Goal: Information Seeking & Learning: Check status

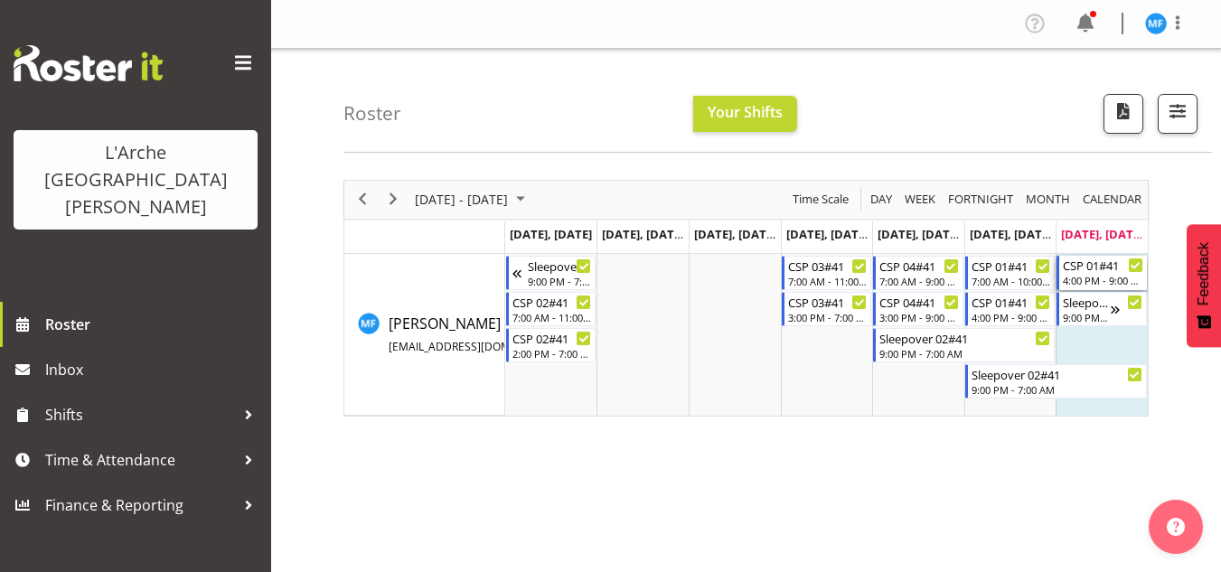
click at [1089, 283] on div "4:00 PM - 9:00 PM" at bounding box center [1102, 280] width 80 height 14
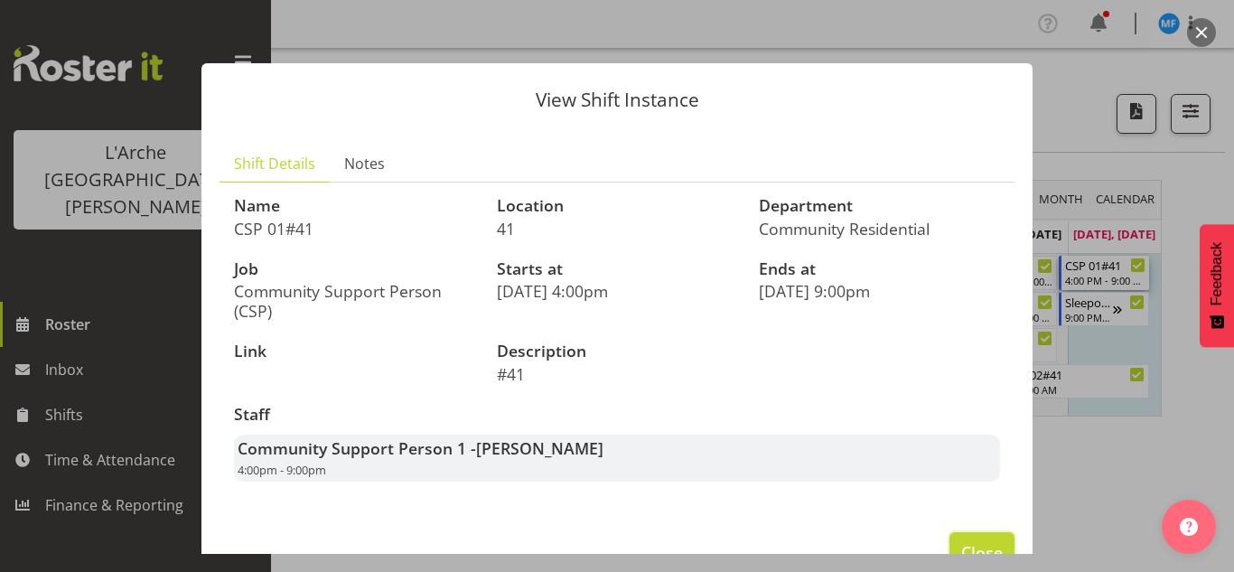
click at [972, 541] on span "Close" at bounding box center [982, 551] width 42 height 23
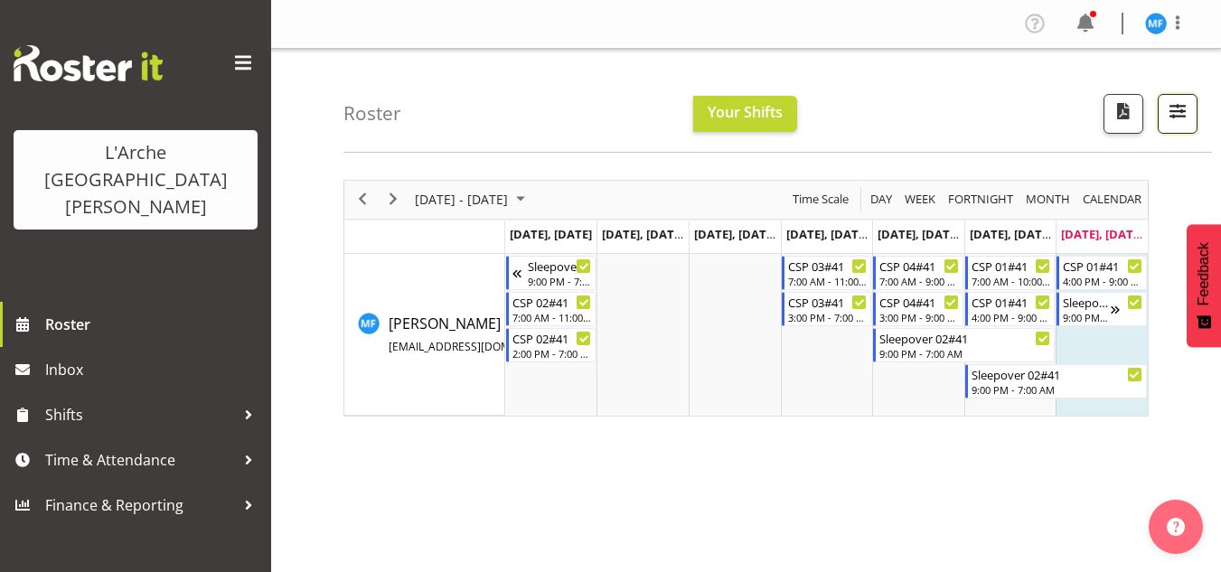
click at [1175, 125] on button "button" at bounding box center [1177, 114] width 40 height 40
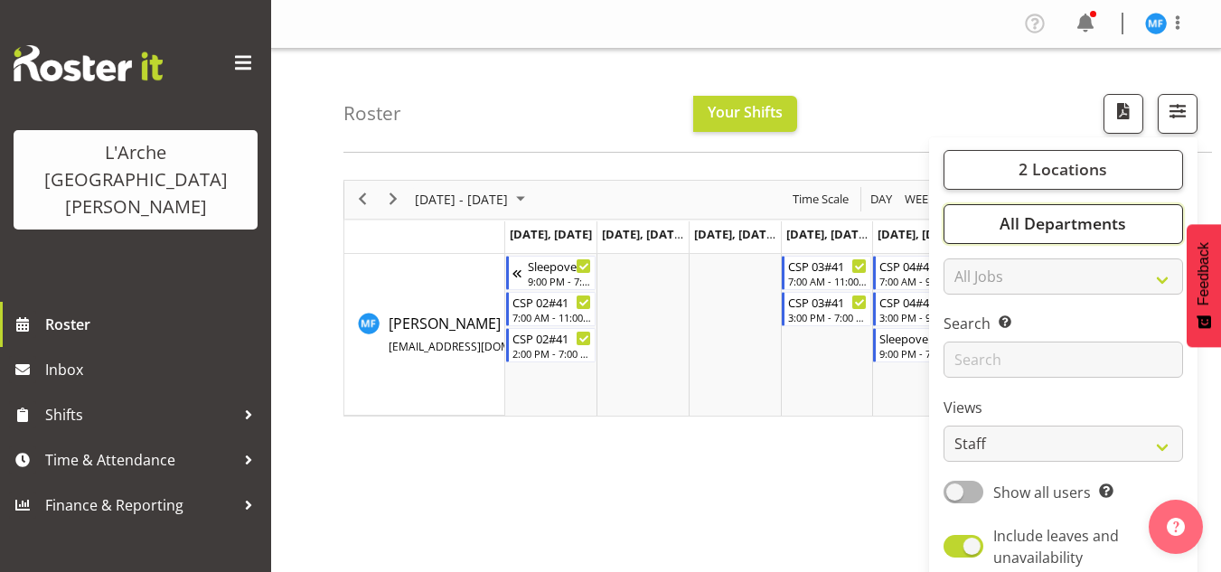
click at [1062, 230] on span "All Departments" at bounding box center [1062, 223] width 126 height 22
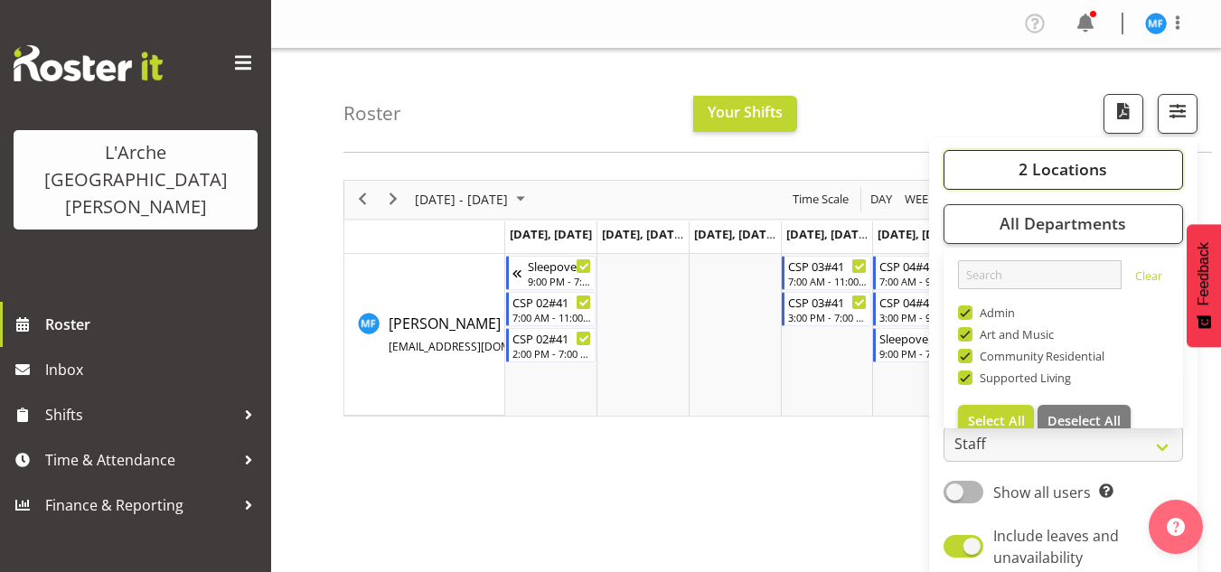
click at [1043, 167] on span "2 Locations" at bounding box center [1062, 169] width 89 height 22
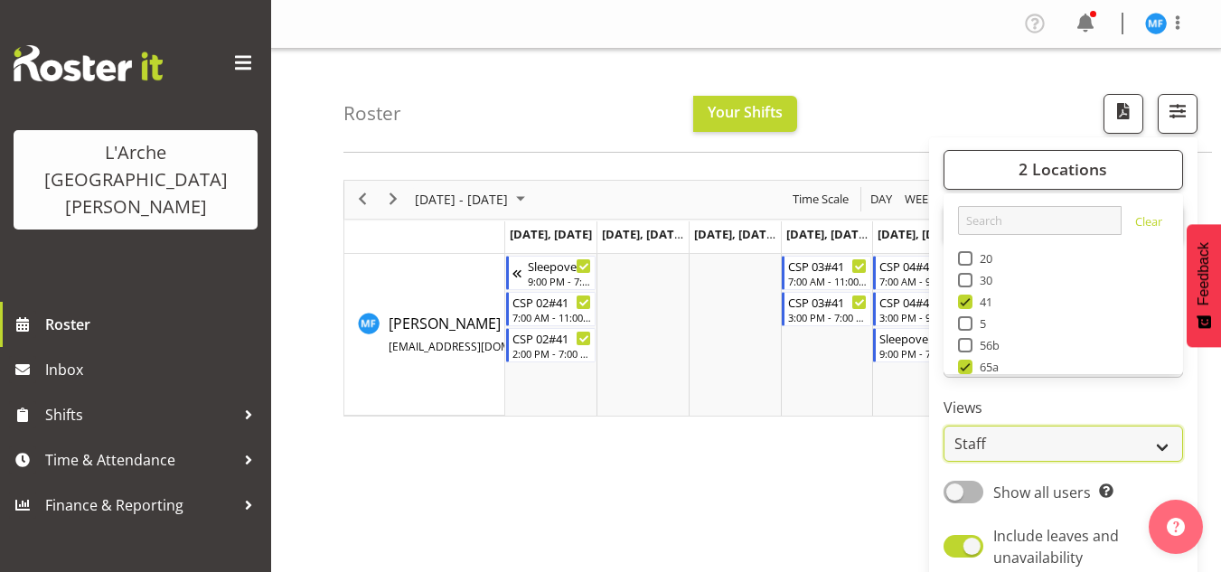
click at [1029, 448] on select "Staff Role Shift - Horizontal Shift - Vertical Staff - Location" at bounding box center [1062, 444] width 239 height 36
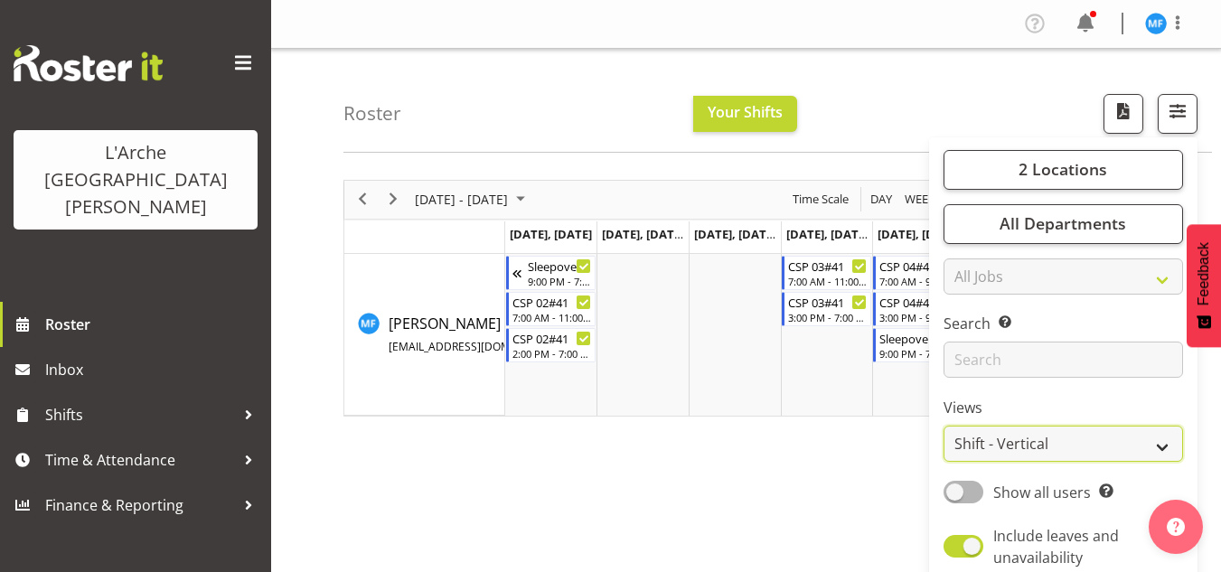
click at [944, 426] on select "Staff Role Shift - Horizontal Shift - Vertical Staff - Location" at bounding box center [1062, 444] width 239 height 36
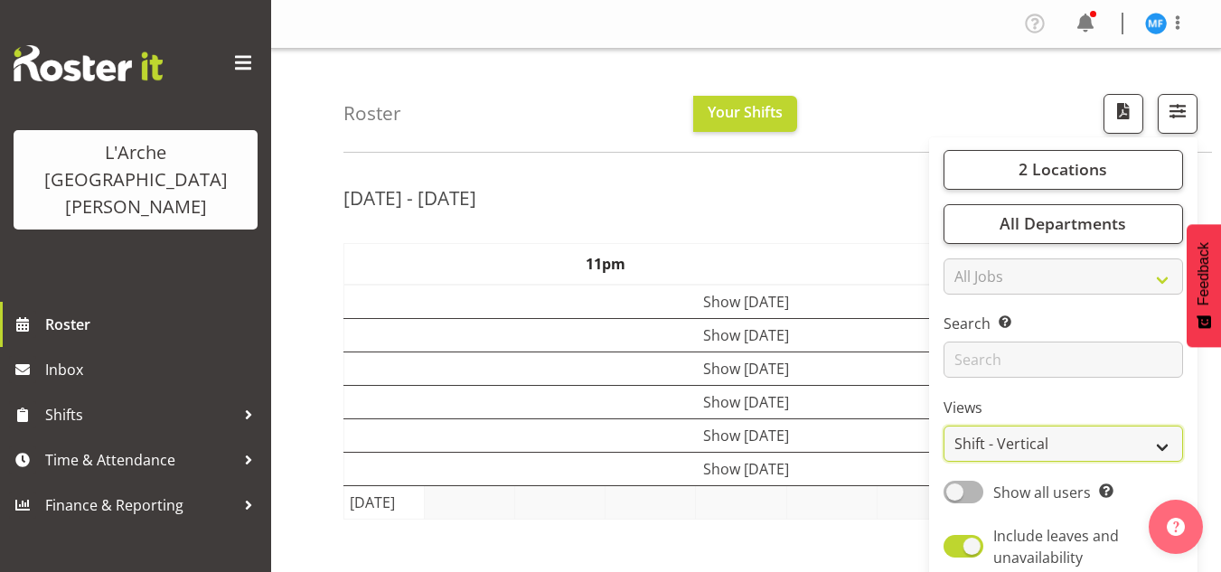
click at [1025, 447] on select "Staff Role Shift - Horizontal Shift - Vertical Staff - Location" at bounding box center [1062, 444] width 239 height 36
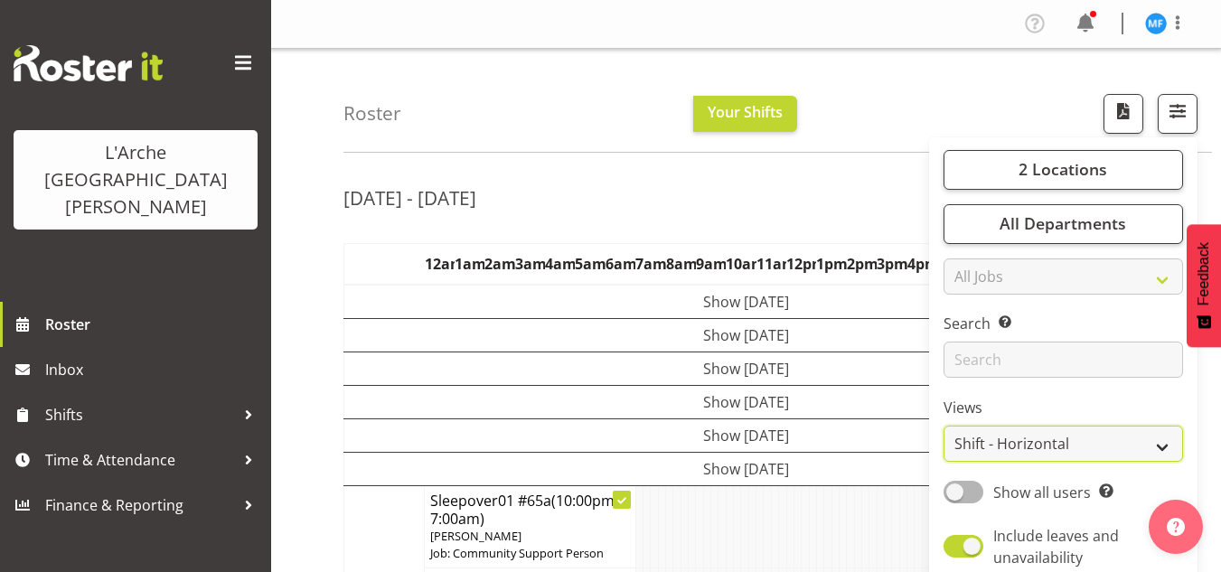
click at [944, 426] on select "Staff Role Shift - Horizontal Shift - Vertical Staff - Location" at bounding box center [1062, 444] width 239 height 36
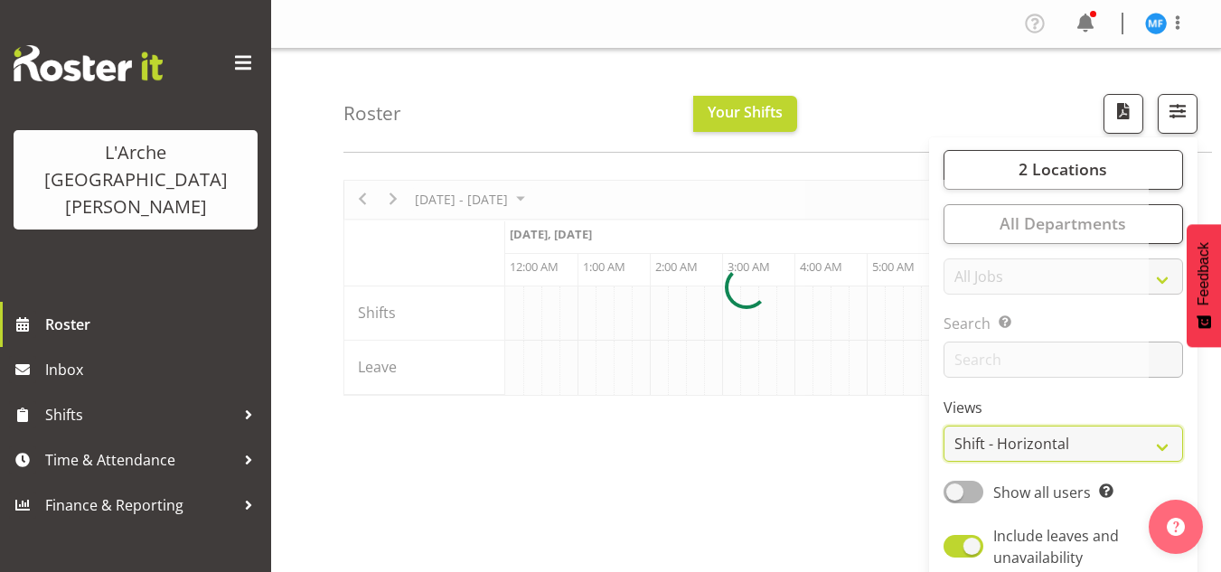
scroll to position [0, 10408]
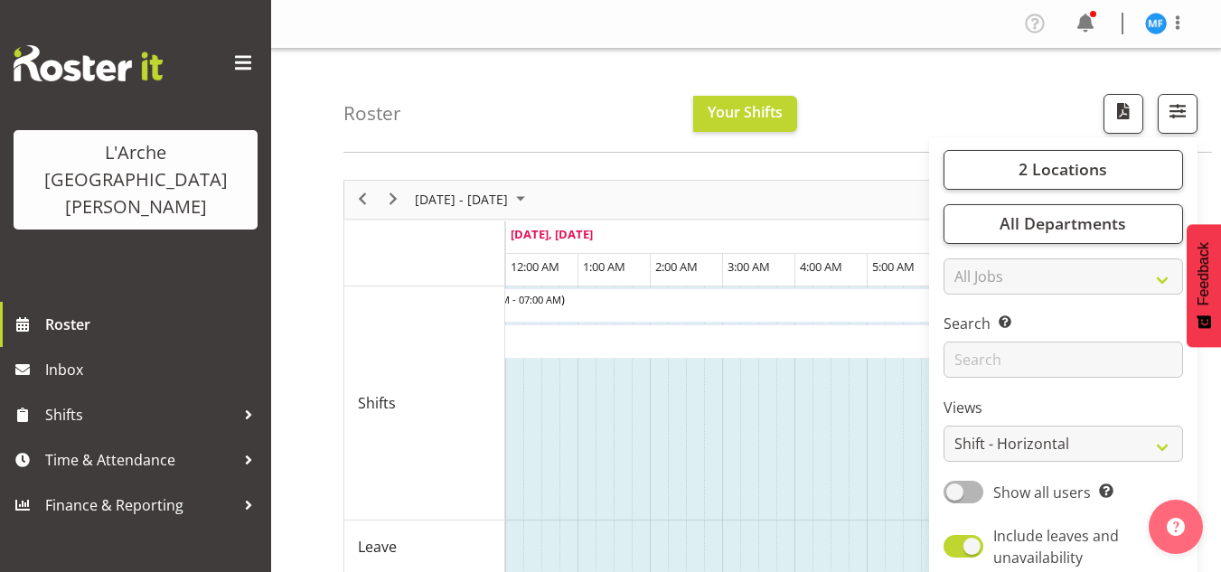
click at [947, 122] on div "Roster Your Shifts 2 Locations Clear 20 30 41 5 56b 65a 73 Art and Music [GEOGR…" at bounding box center [777, 101] width 868 height 104
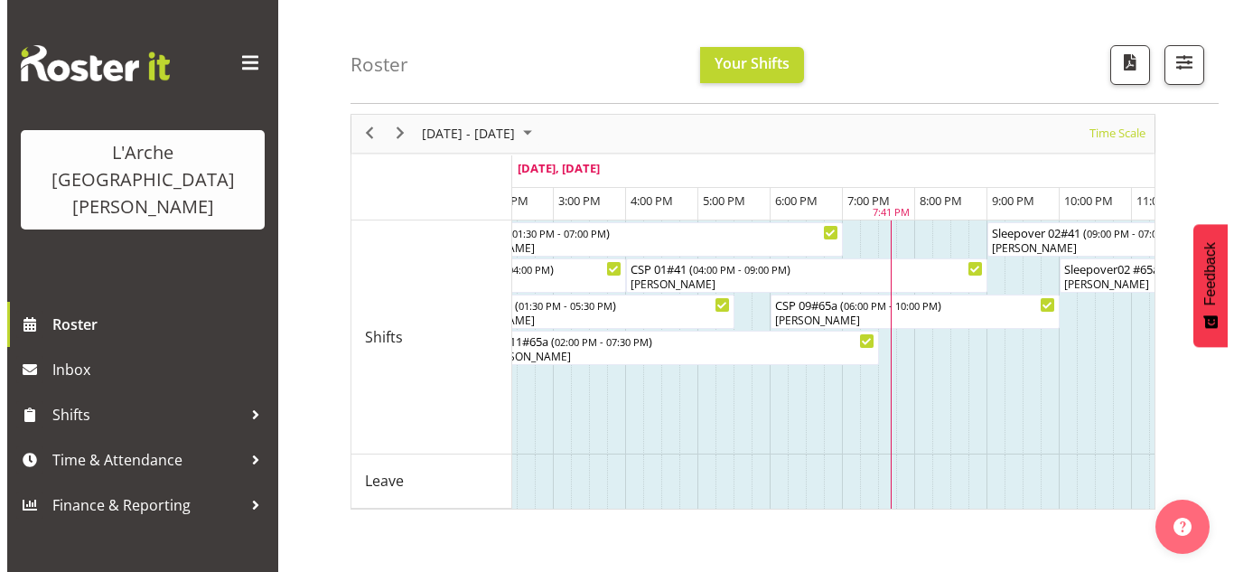
scroll to position [0, 11500]
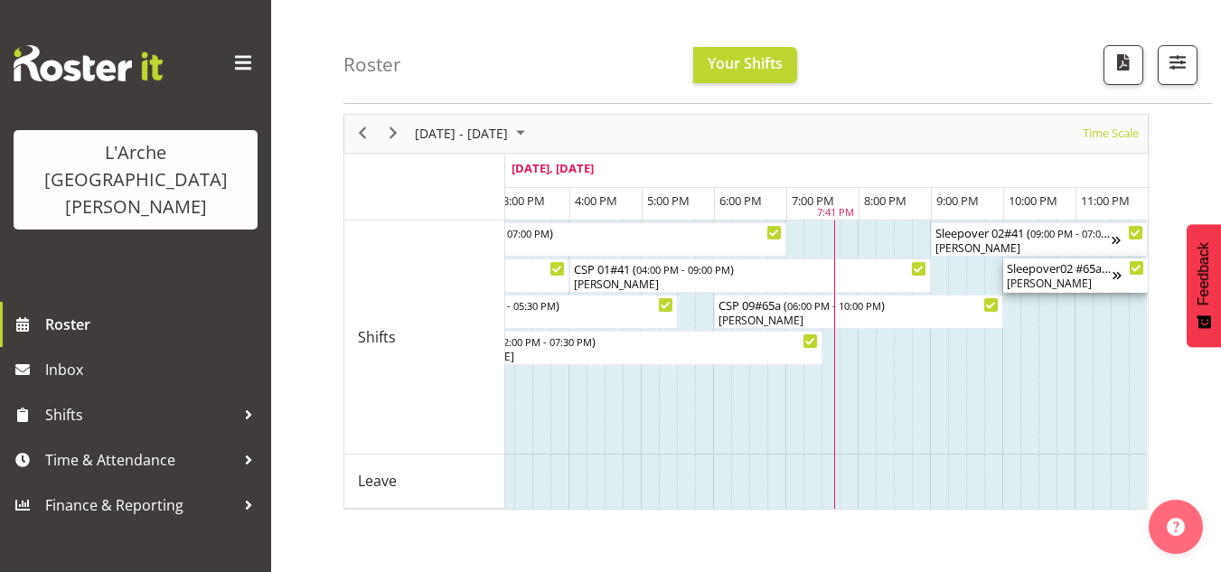
click at [1045, 283] on div "[PERSON_NAME]" at bounding box center [1059, 284] width 106 height 16
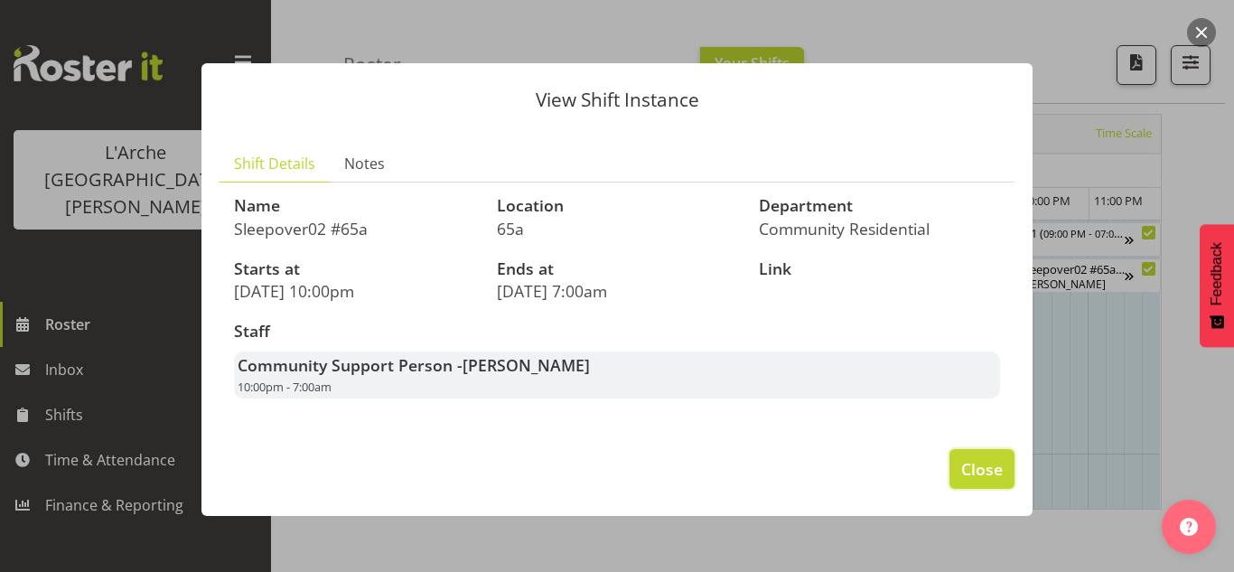
click at [984, 469] on span "Close" at bounding box center [982, 468] width 42 height 23
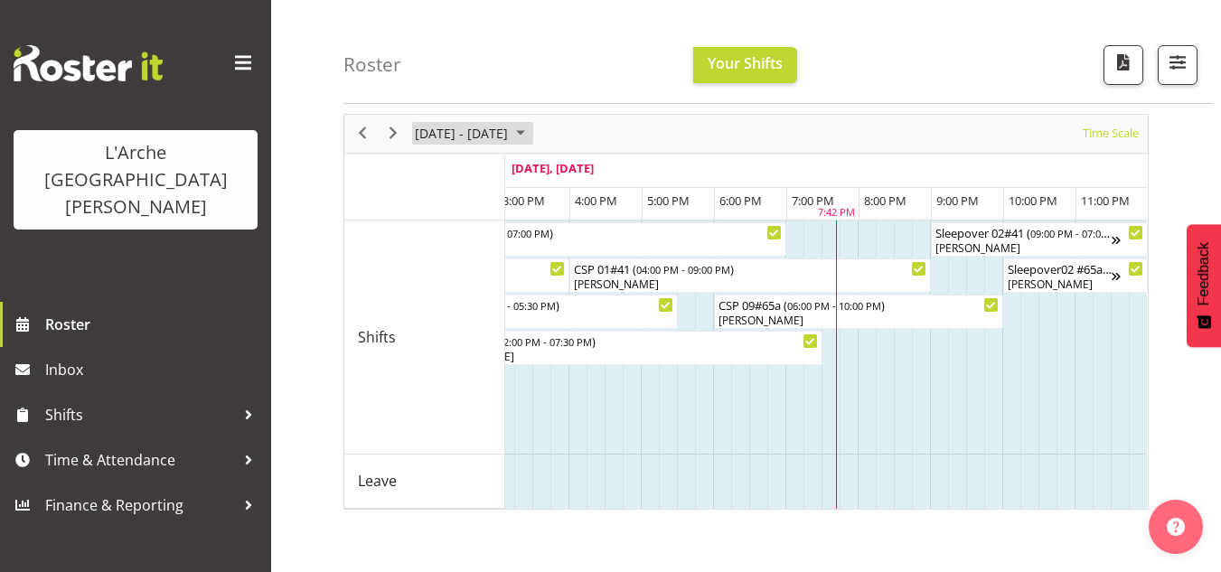
click at [510, 126] on span "[DATE] - [DATE]" at bounding box center [461, 133] width 97 height 23
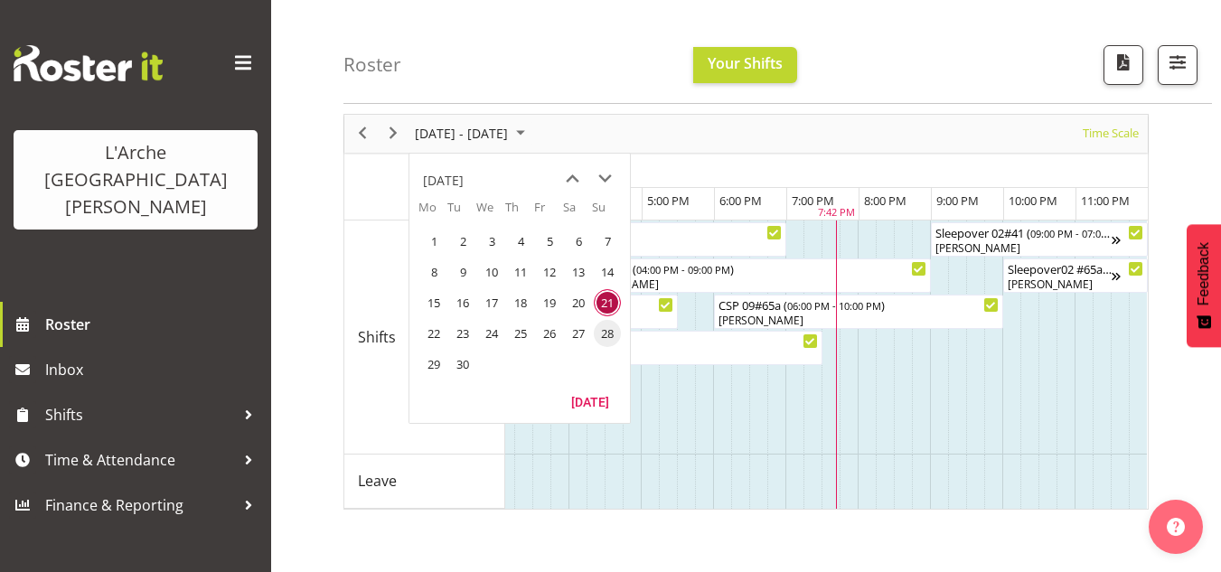
click at [601, 332] on span "28" at bounding box center [607, 333] width 27 height 27
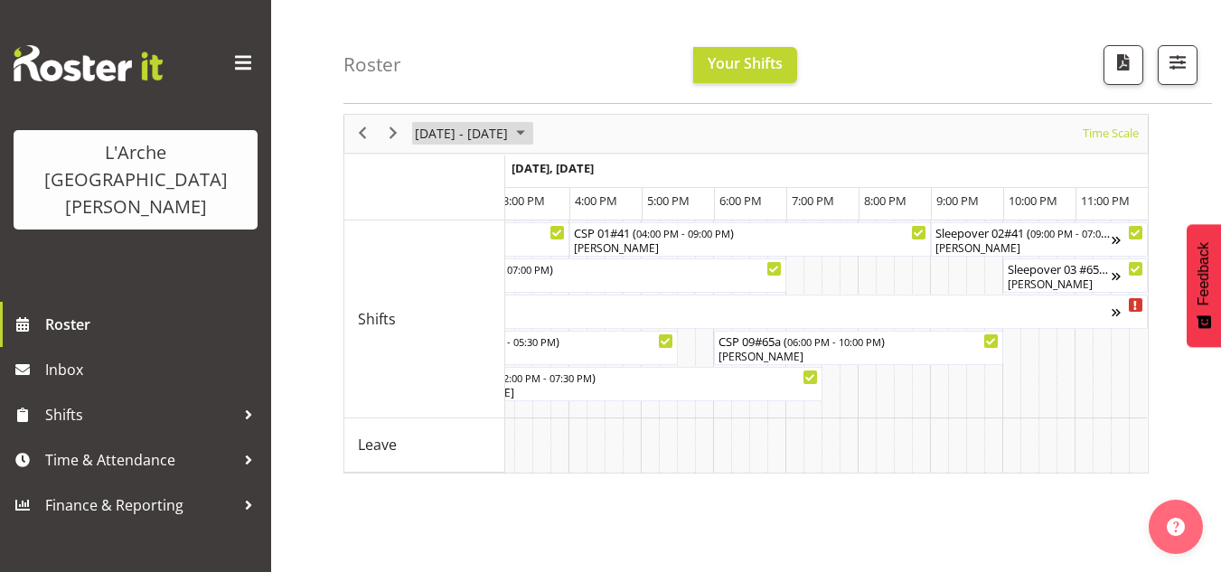
click at [510, 130] on span "[DATE] - [DATE]" at bounding box center [461, 133] width 97 height 23
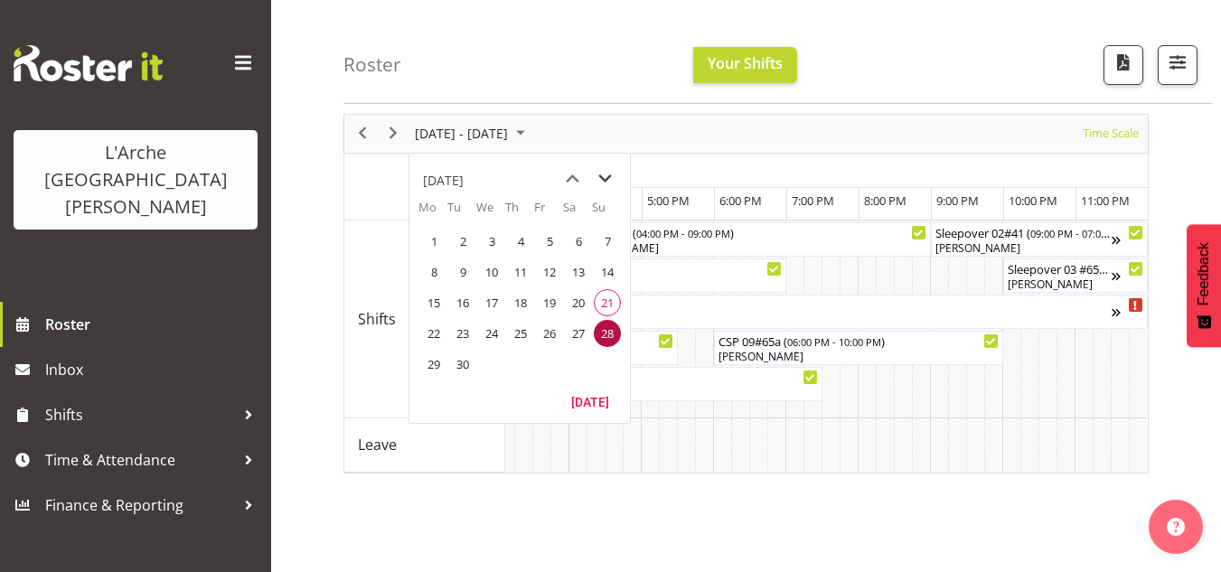
click at [601, 183] on span "next month" at bounding box center [605, 179] width 32 height 33
click at [567, 173] on span "previous month" at bounding box center [573, 179] width 32 height 33
click at [608, 173] on span "next month" at bounding box center [605, 179] width 32 height 33
click at [544, 294] on span "17" at bounding box center [549, 302] width 27 height 27
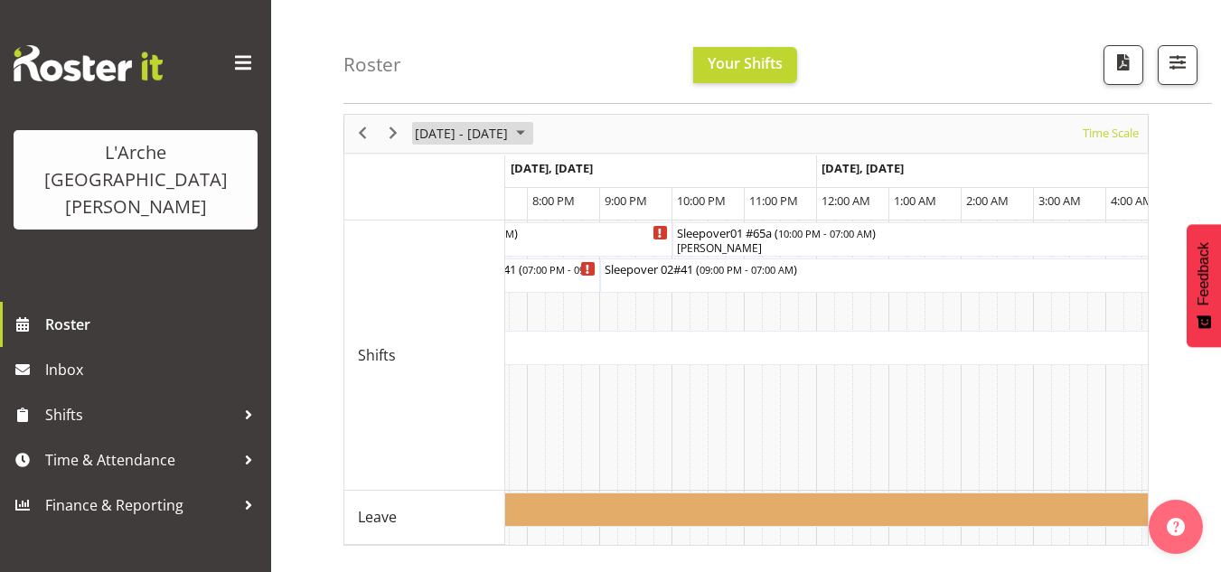
click at [510, 126] on span "[DATE] - [DATE]" at bounding box center [461, 133] width 97 height 23
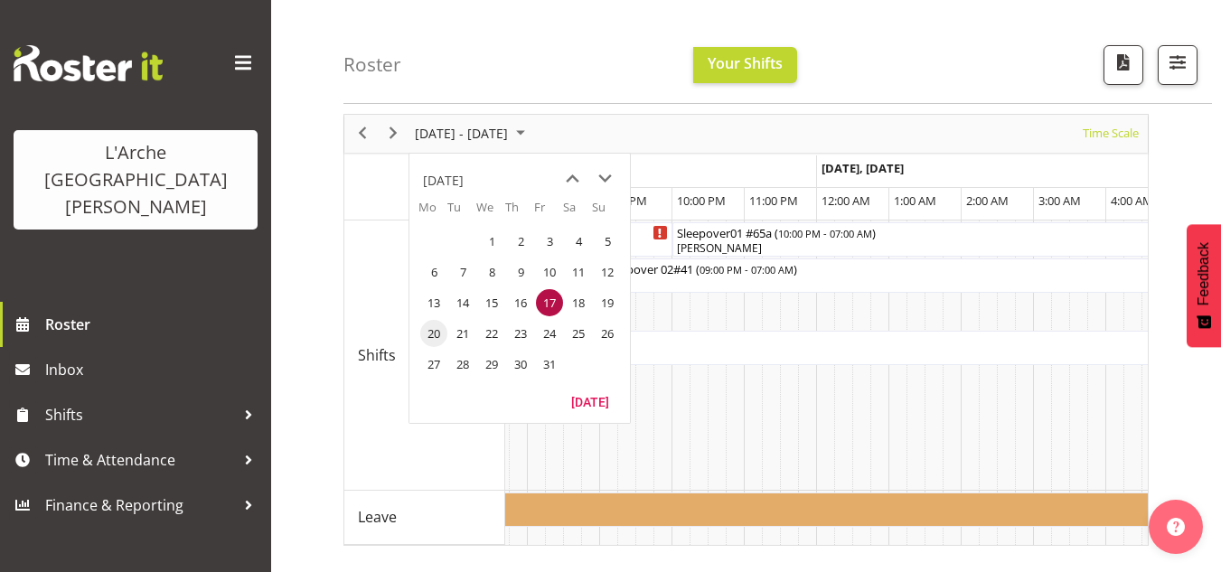
click at [435, 327] on span "20" at bounding box center [433, 333] width 27 height 27
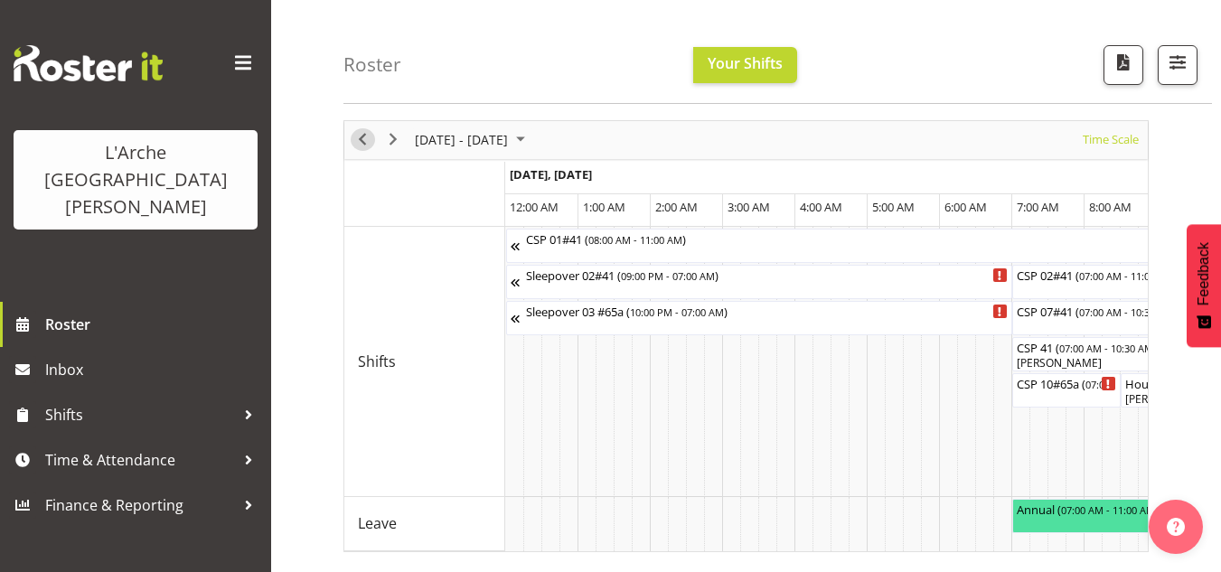
click at [361, 136] on span "Previous" at bounding box center [362, 139] width 22 height 23
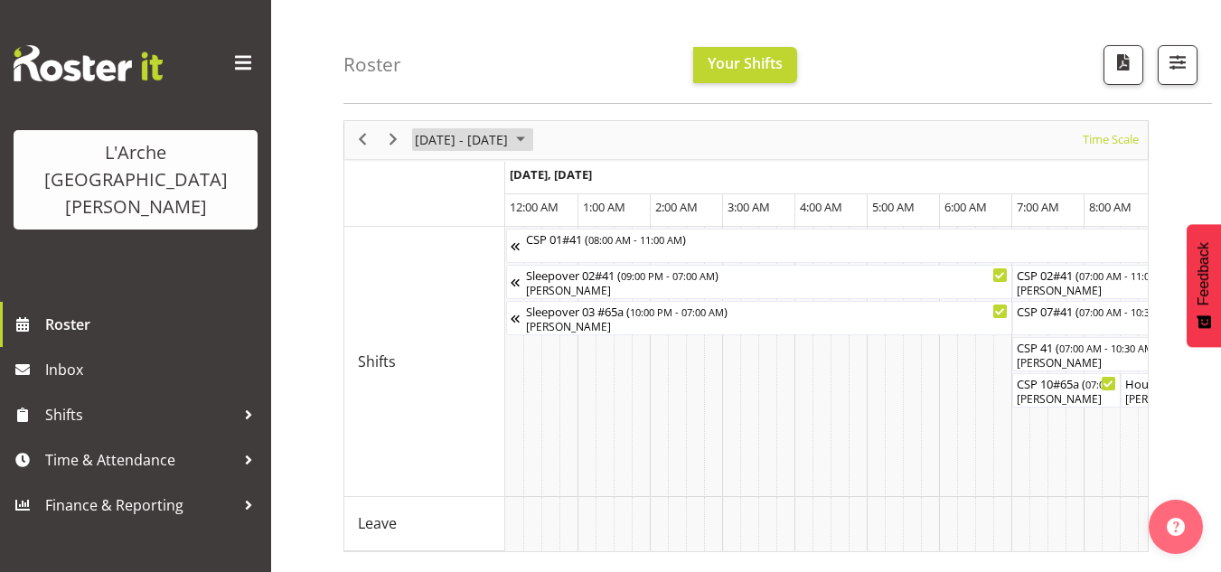
click at [463, 142] on span "[DATE] - [DATE]" at bounding box center [461, 139] width 97 height 23
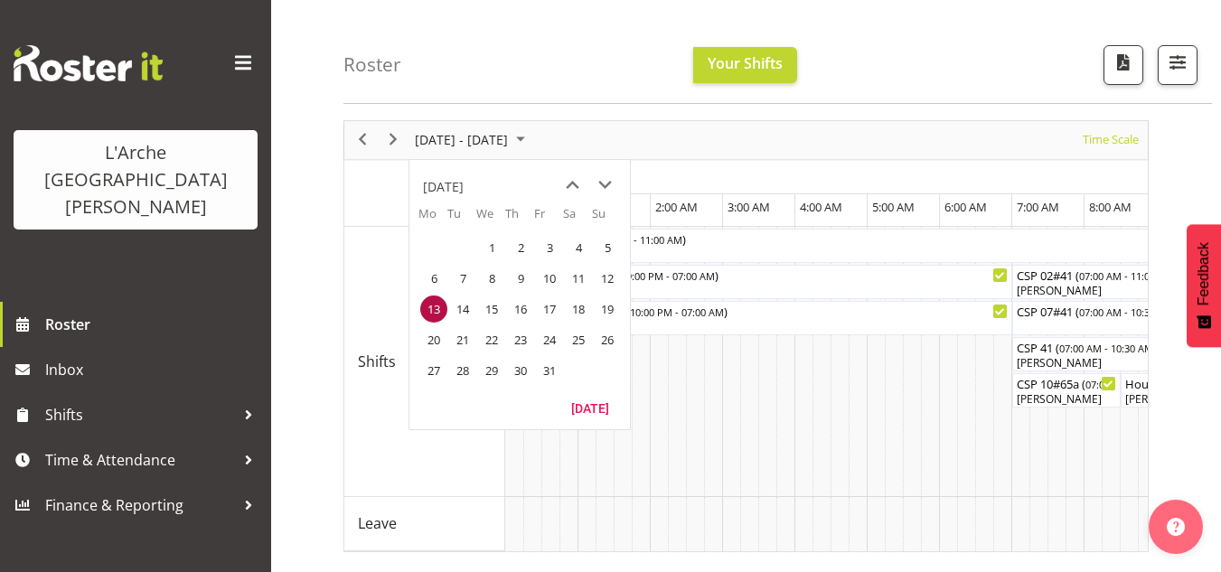
click at [597, 274] on span "12" at bounding box center [607, 278] width 27 height 27
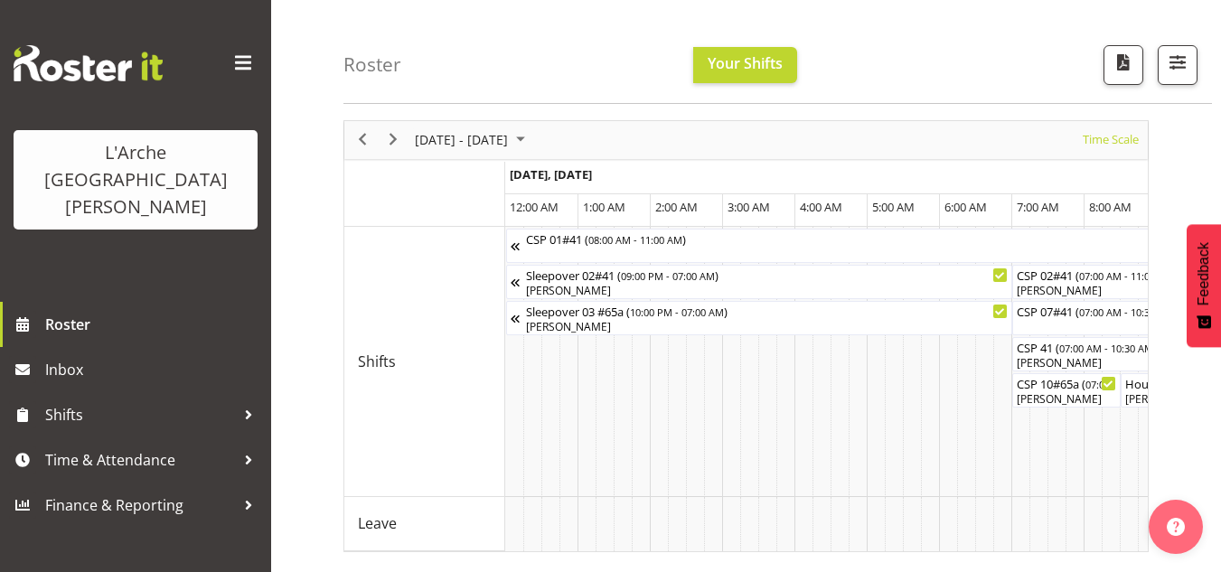
click at [348, 139] on div "previous period" at bounding box center [362, 140] width 31 height 38
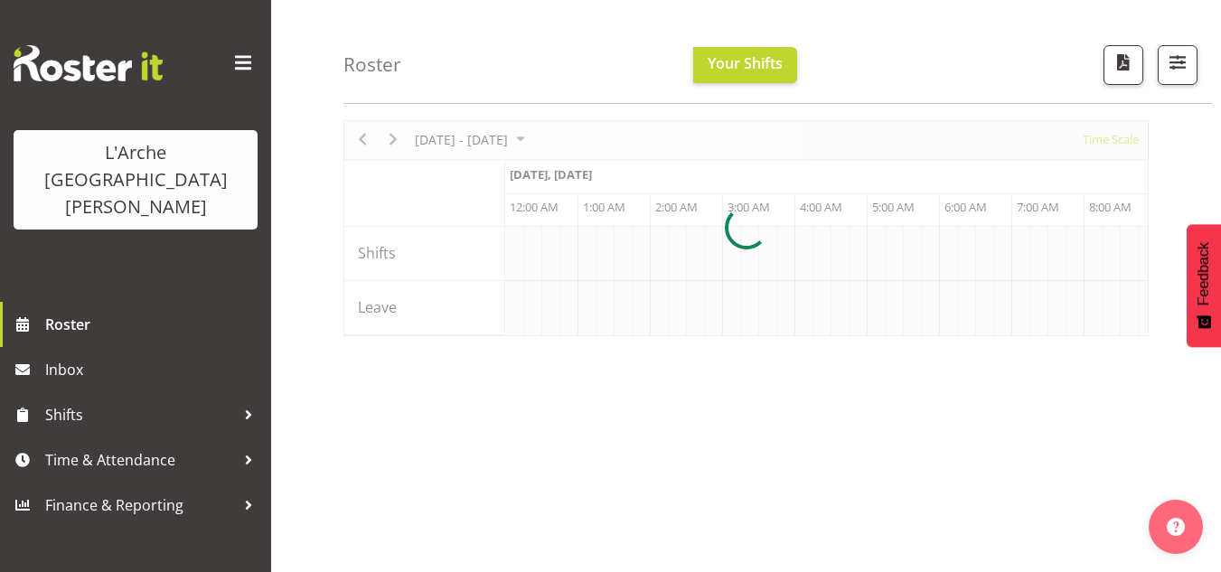
click at [366, 142] on div at bounding box center [745, 228] width 805 height 216
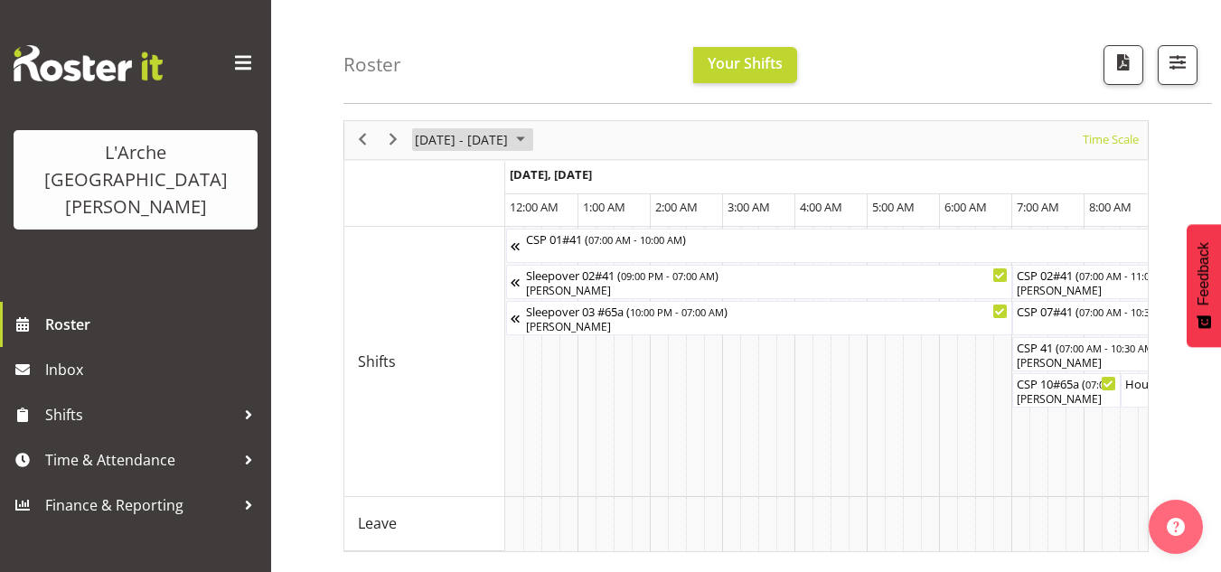
click at [508, 151] on span "[DATE] - [DATE]" at bounding box center [461, 139] width 97 height 23
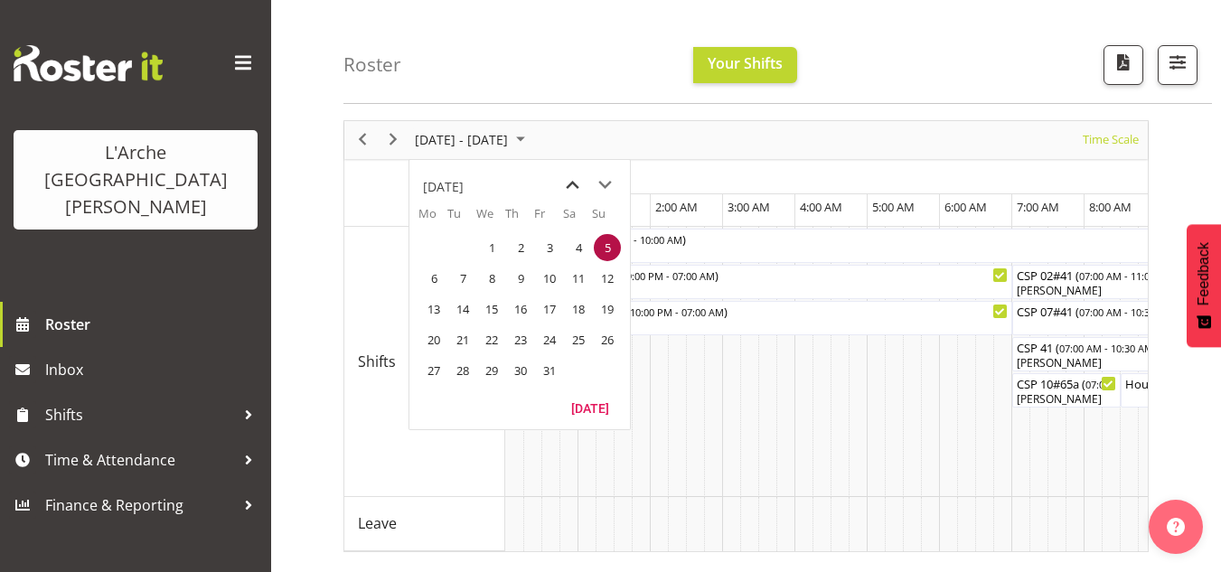
click at [572, 192] on span "previous month" at bounding box center [573, 185] width 32 height 33
click at [605, 282] on span "14" at bounding box center [607, 278] width 27 height 27
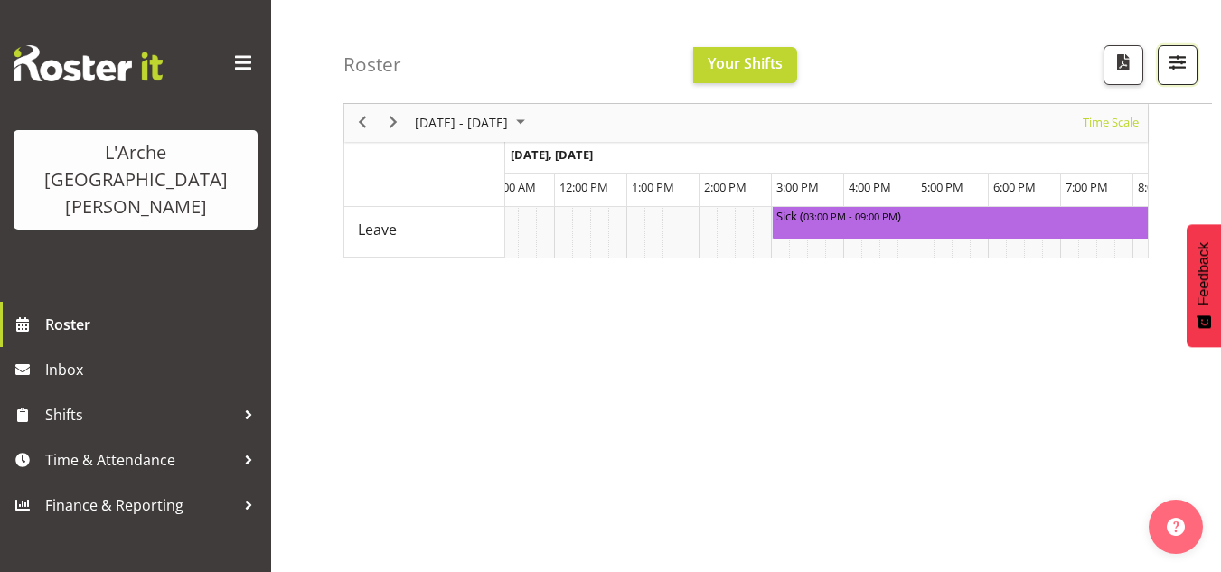
click at [1164, 78] on button "button" at bounding box center [1177, 65] width 40 height 40
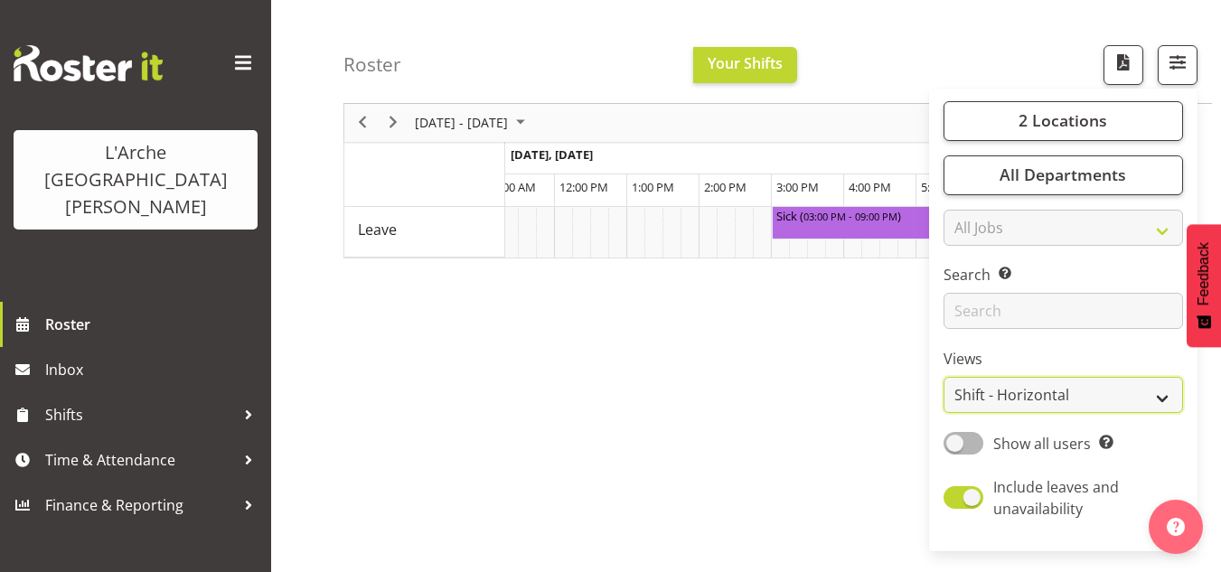
click at [1043, 401] on select "Staff Role Shift - Horizontal Shift - Vertical Staff - Location" at bounding box center [1062, 396] width 239 height 36
click at [944, 378] on select "Staff Role Shift - Horizontal Shift - Vertical Staff - Location" at bounding box center [1062, 396] width 239 height 36
click at [1012, 411] on select "Staff Role Shift - Horizontal Shift - Vertical Staff - Location" at bounding box center [1062, 396] width 239 height 36
click at [944, 378] on select "Staff Role Shift - Horizontal Shift - Vertical Staff - Location" at bounding box center [1062, 396] width 239 height 36
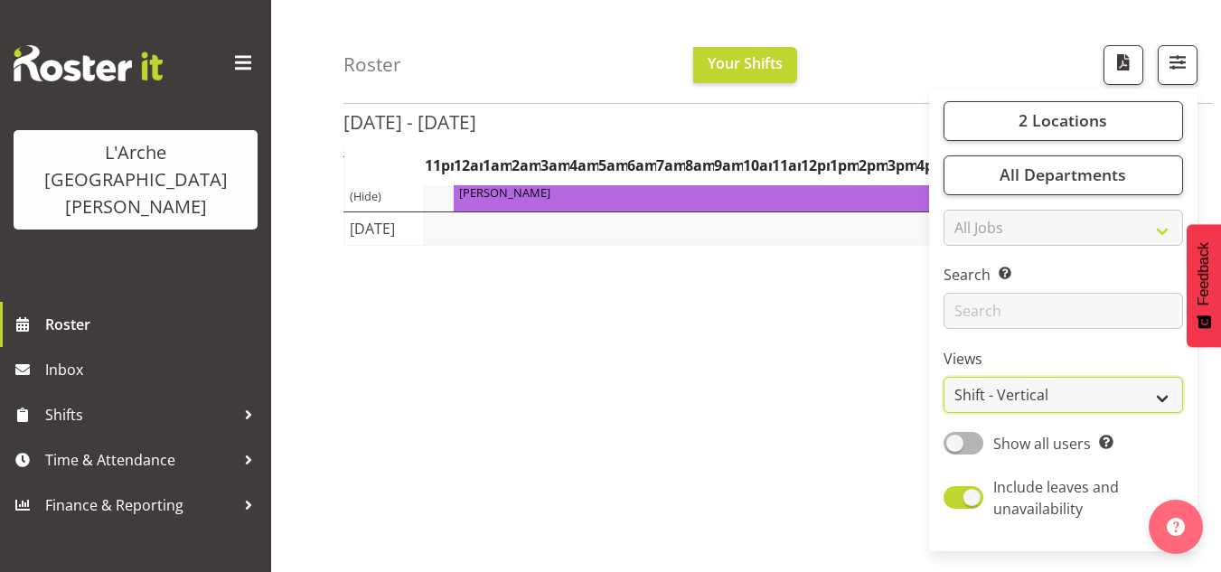
click at [1031, 383] on select "Staff Role Shift - Horizontal Shift - Vertical Staff - Location" at bounding box center [1062, 396] width 239 height 36
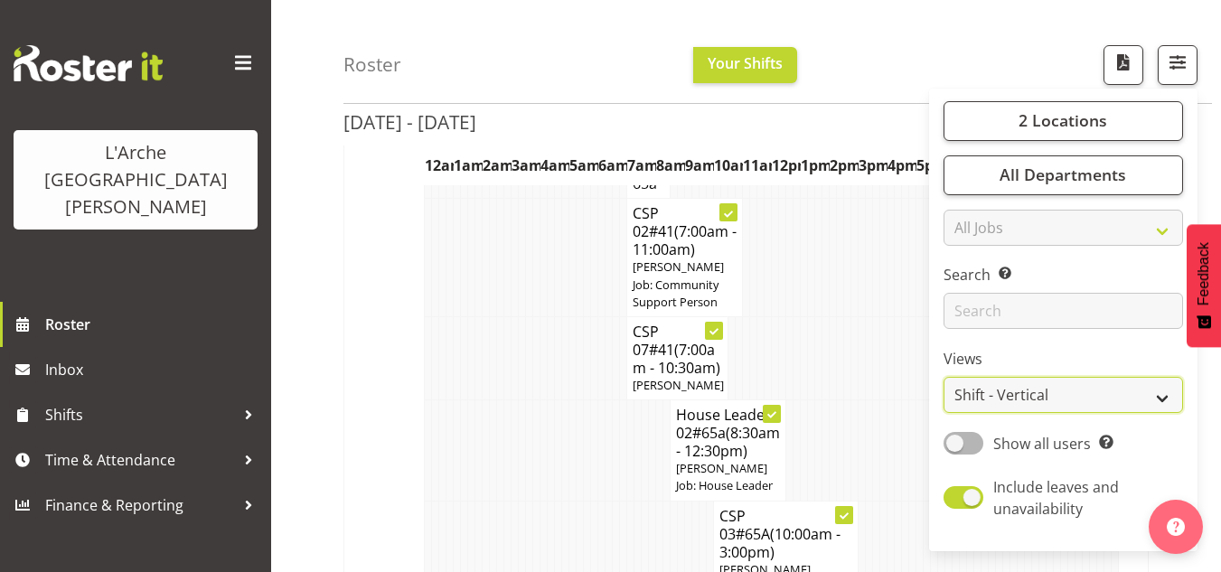
select select "shiftH"
click at [944, 378] on select "Staff Role Shift - Horizontal Shift - Vertical Staff - Location" at bounding box center [1062, 396] width 239 height 36
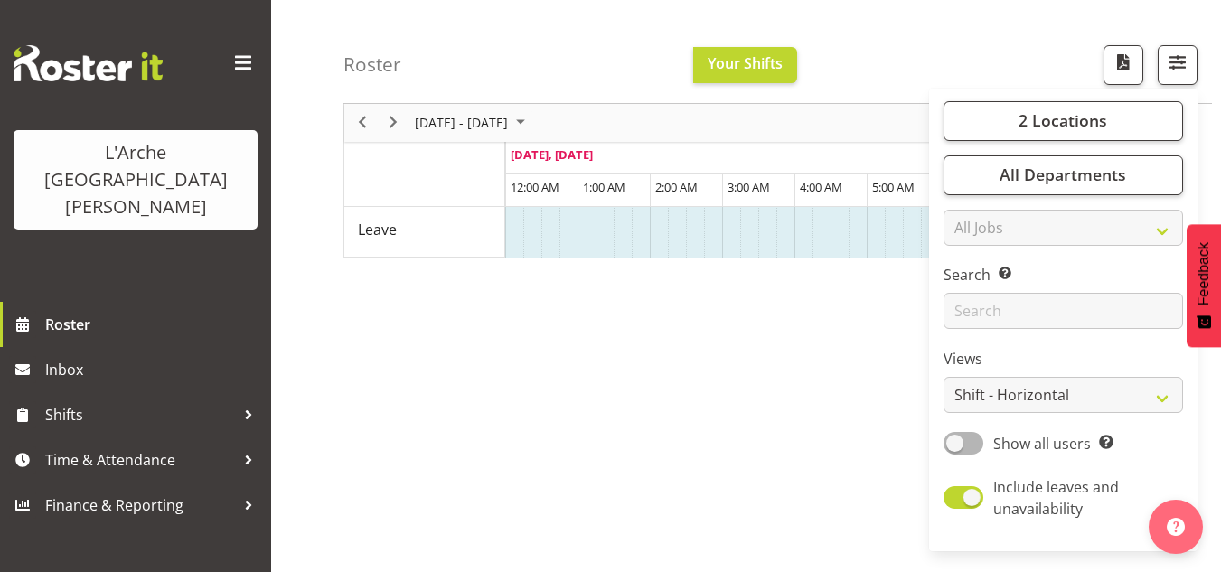
click at [805, 410] on div "[DATE] - [DATE] [DATE] Timeline Day Timeline Week Timeline Fortnight Timeline M…" at bounding box center [781, 210] width 877 height 723
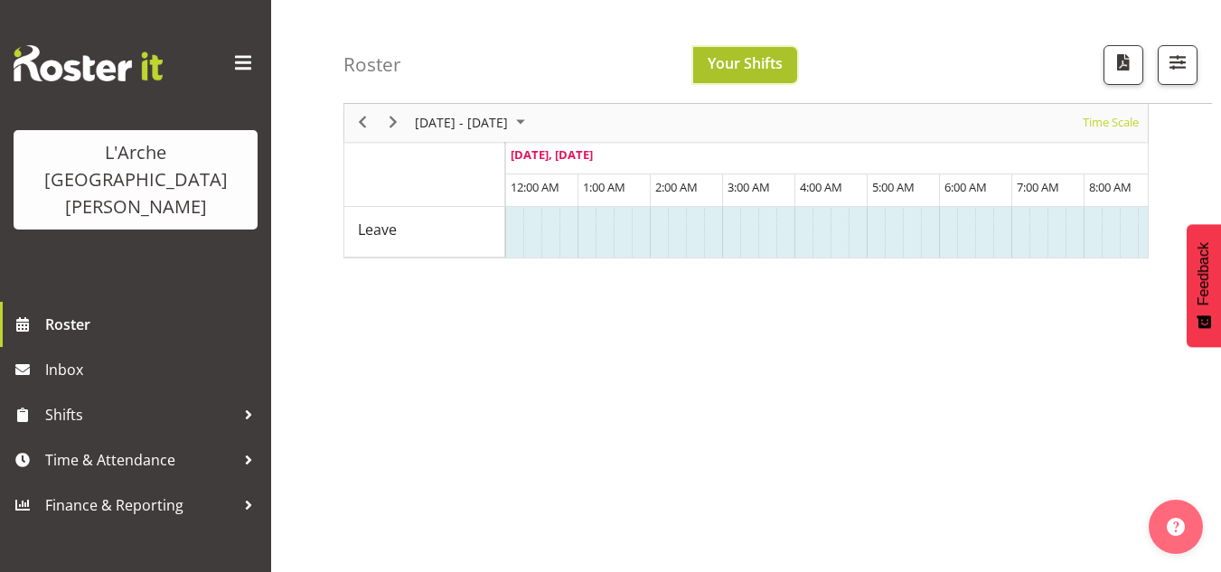
click at [759, 55] on span "Your Shifts" at bounding box center [744, 63] width 75 height 20
drag, startPoint x: 759, startPoint y: 55, endPoint x: 723, endPoint y: 76, distance: 41.7
click at [723, 76] on button "Your Shifts" at bounding box center [745, 65] width 104 height 36
click at [737, 43] on div "Roster Your Shifts 2 Locations Clear 20 30 41 5 56b 65a 73 Art and Music [GEOGR…" at bounding box center [777, 52] width 868 height 104
click at [742, 53] on span "Your Shifts" at bounding box center [744, 63] width 75 height 20
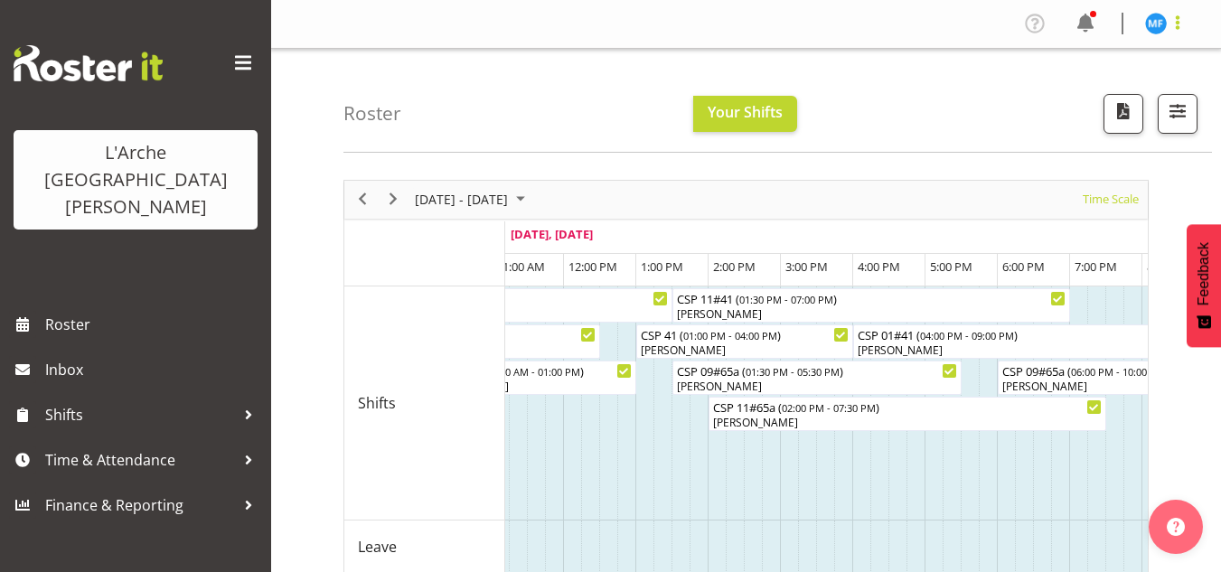
click at [1172, 25] on span at bounding box center [1177, 23] width 22 height 22
click at [1099, 91] on link "Log Out" at bounding box center [1101, 95] width 173 height 33
